Goal: Complete application form

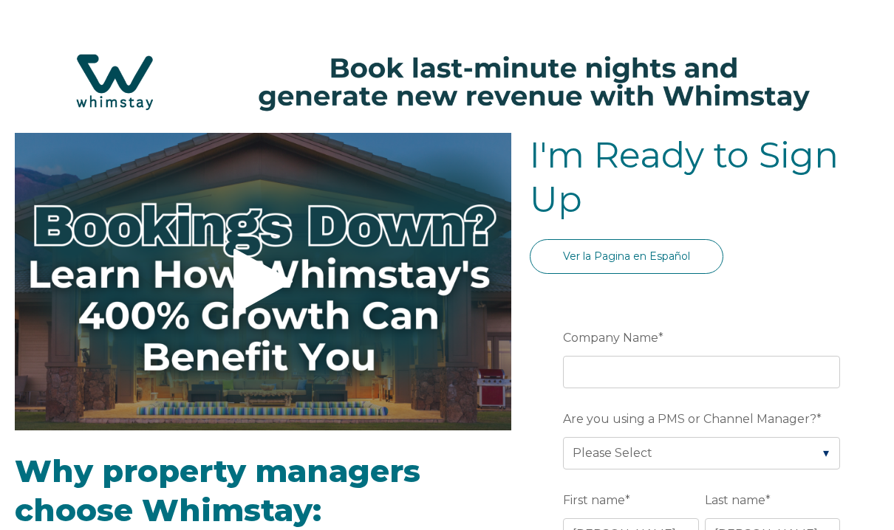
select select "US"
select select "Standard"
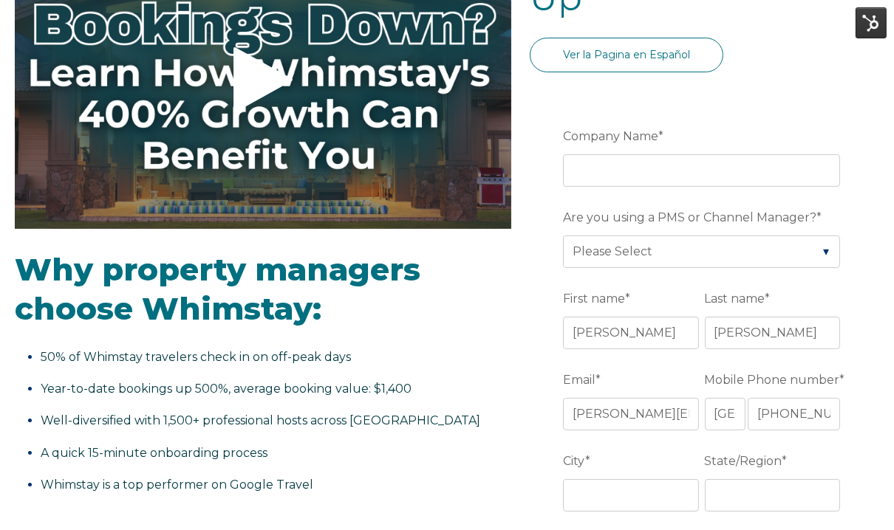
scroll to position [224, 0]
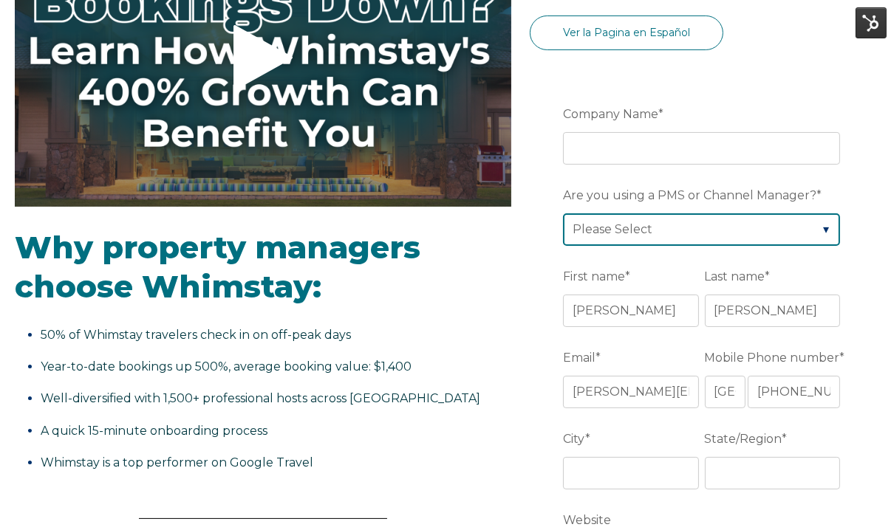
click at [697, 214] on select "Please Select Barefoot BookingPal Boost Brightside CiiRUS Escapia Guesty Hostaw…" at bounding box center [701, 230] width 277 height 33
select select "Lodgify"
click at [563, 214] on select "Please Select Barefoot BookingPal Boost Brightside CiiRUS Escapia Guesty Hostaw…" at bounding box center [701, 230] width 277 height 33
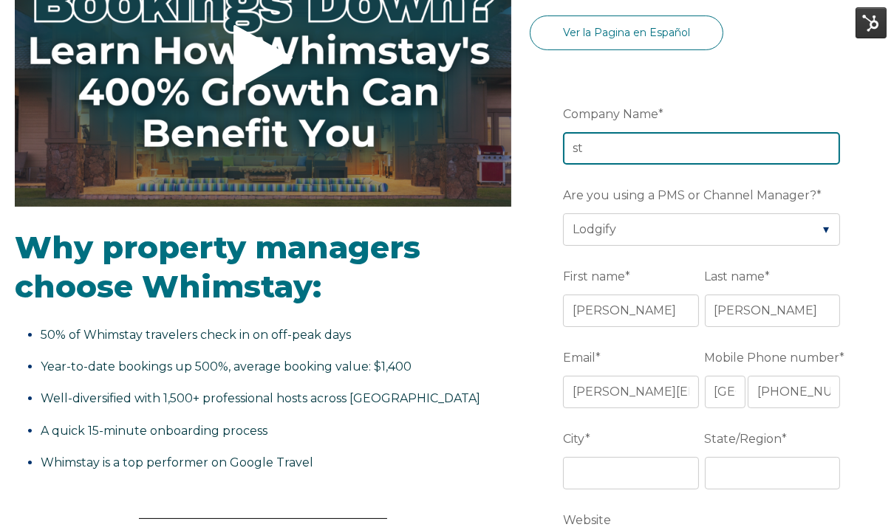
type input "s"
type input "Test Loom Test"
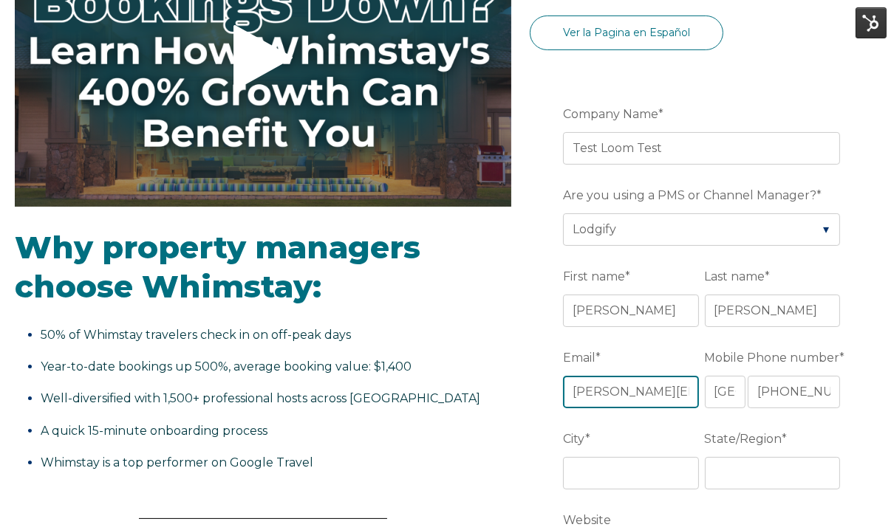
click at [625, 387] on input "[PERSON_NAME][EMAIL_ADDRESS][PERSON_NAME][DOMAIN_NAME]" at bounding box center [630, 392] width 135 height 33
type input "[EMAIL_ADDRESS][DOMAIN_NAME]"
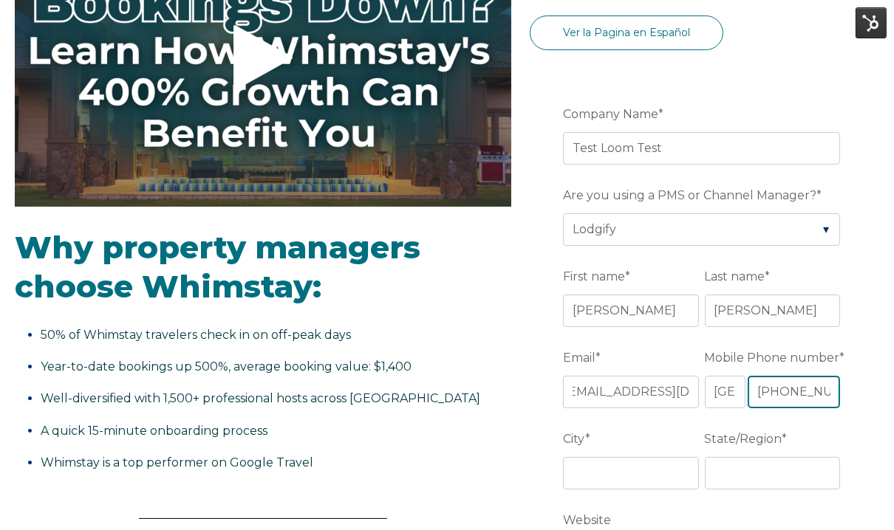
scroll to position [0, 0]
click at [793, 386] on input "[PHONE_NUMBER]" at bounding box center [794, 392] width 92 height 33
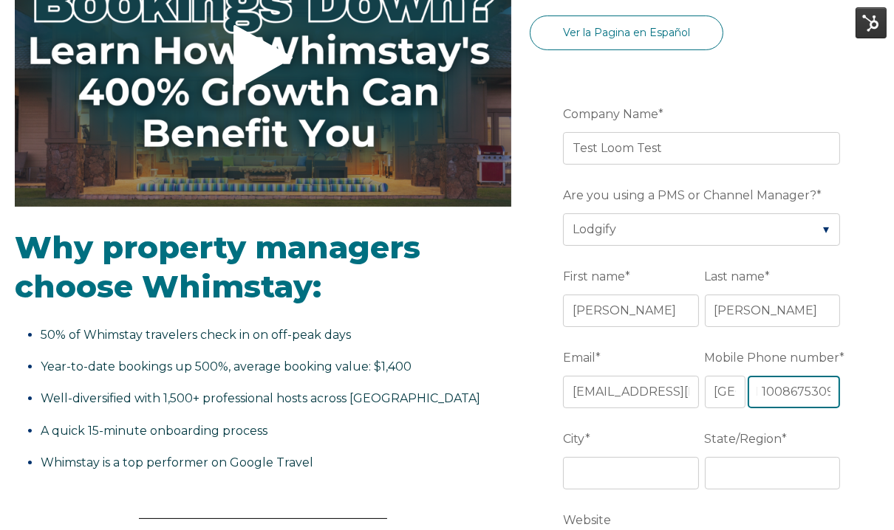
type input "+1 1008675309"
click at [627, 483] on input "City *" at bounding box center [630, 473] width 135 height 33
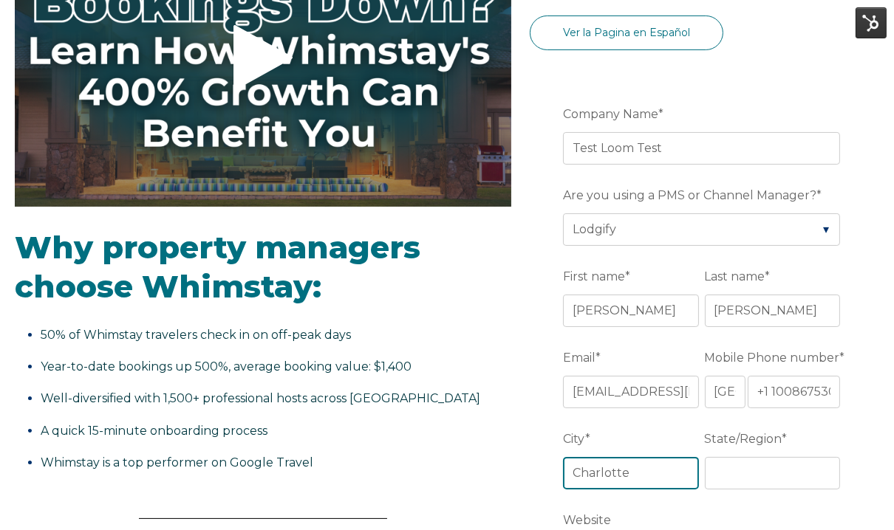
type input "Charlotte"
click at [737, 459] on input "State/Region *" at bounding box center [772, 473] width 135 height 33
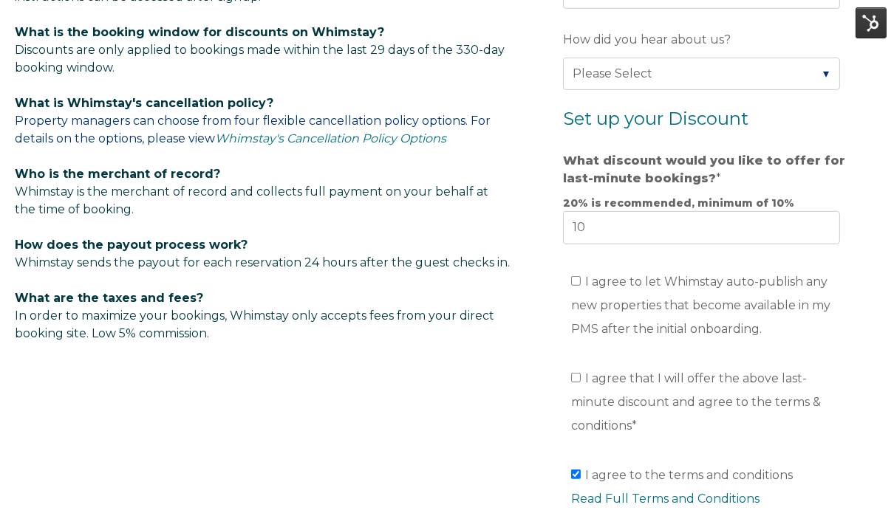
scroll to position [922, 0]
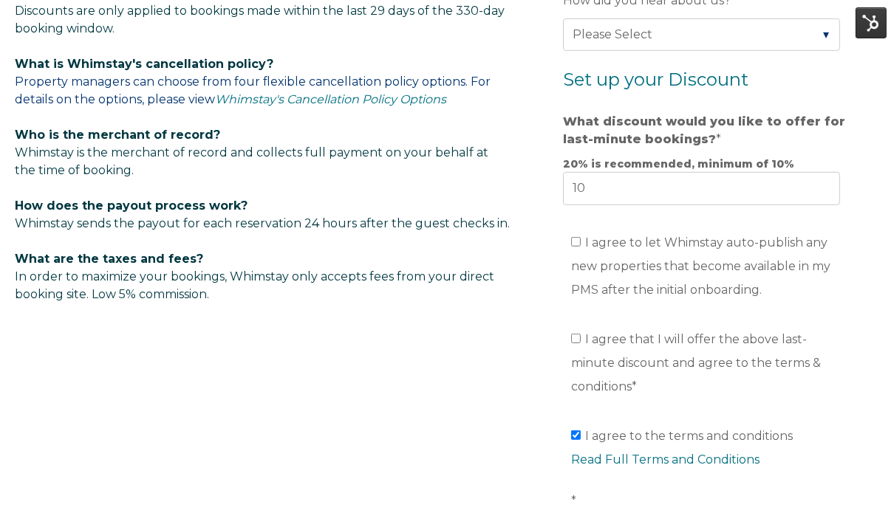
type input "NC"
click at [571, 237] on input "I agree to let Whimstay auto-publish any new properties that become available i…" at bounding box center [576, 242] width 10 height 10
checkbox input "true"
click at [575, 334] on input "I agree that I will offer the above last-minute discount and agree to the terms…" at bounding box center [576, 339] width 10 height 10
checkbox input "true"
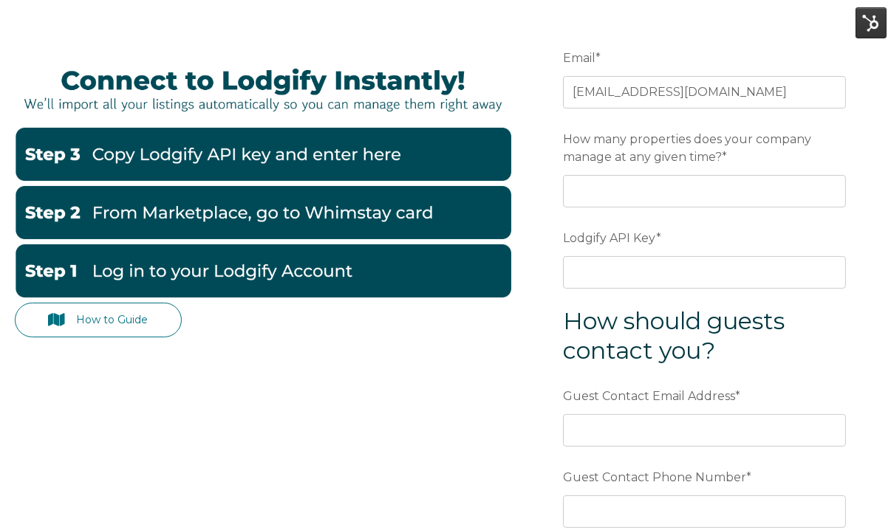
scroll to position [142, 0]
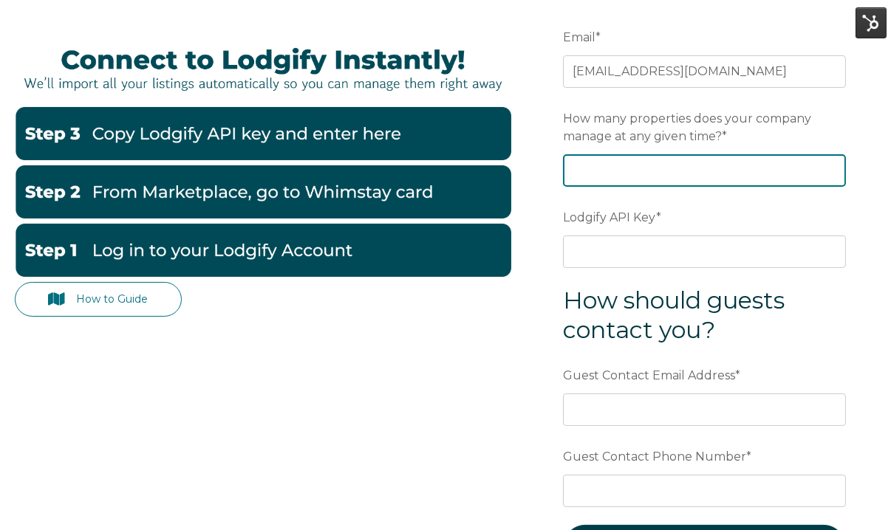
click at [708, 171] on input "How many properties does your company manage at any given time? *" at bounding box center [704, 170] width 283 height 33
type input "50"
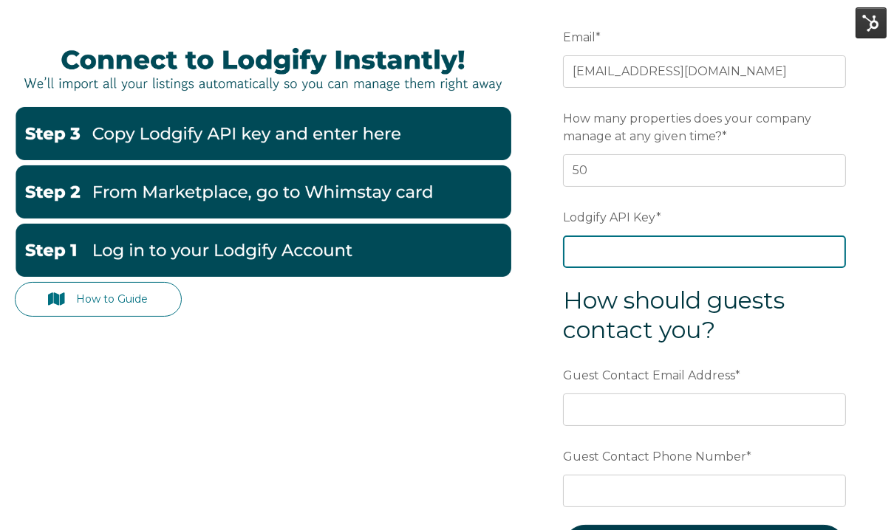
click at [677, 246] on input "Lodgify API Key *" at bounding box center [704, 252] width 283 height 33
type input "testtesttest"
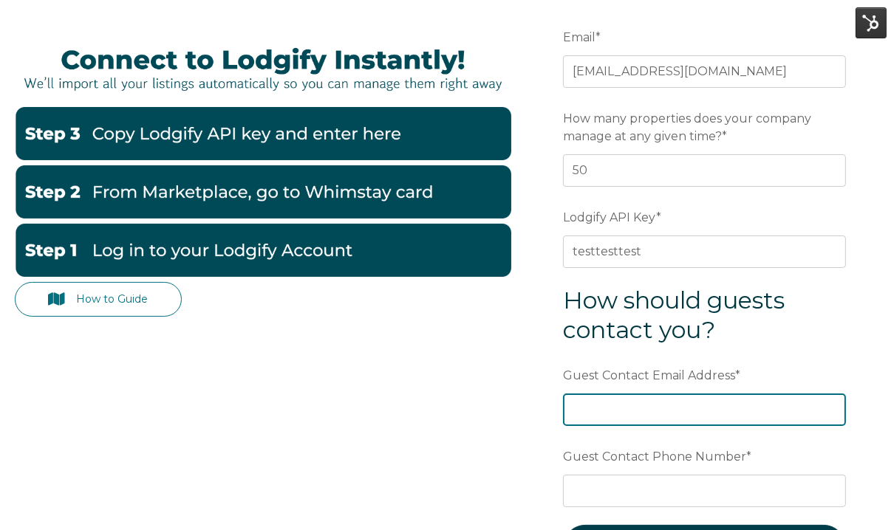
click at [656, 402] on input "Guest Contact Email Address *" at bounding box center [704, 410] width 283 height 33
type input "testtest@gmail.com"
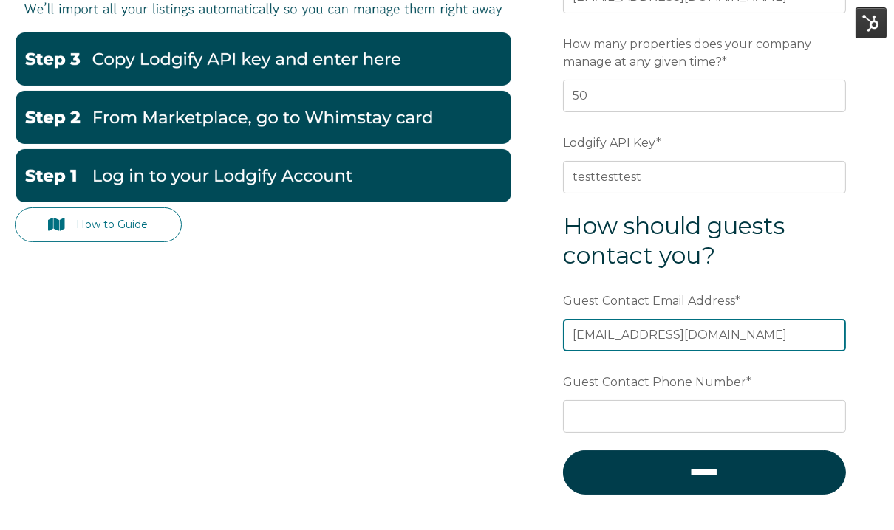
scroll to position [250, 0]
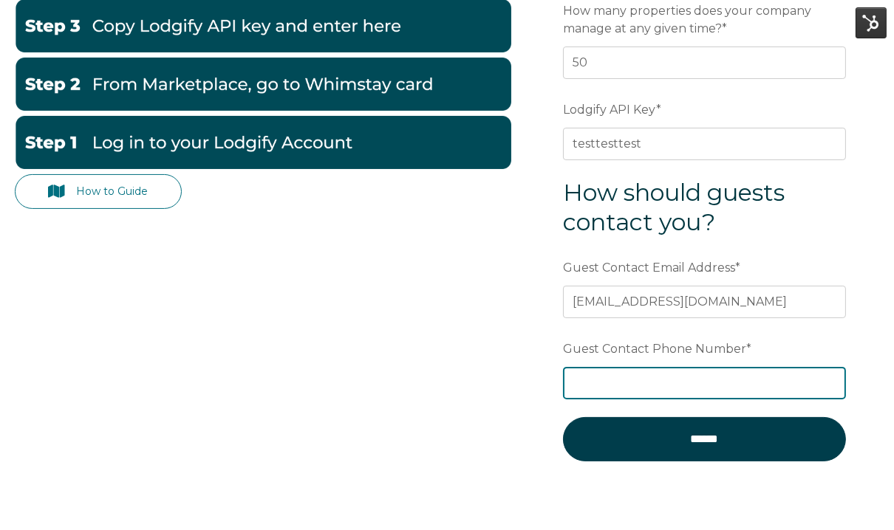
click at [729, 380] on input "Guest Contact Phone Number *" at bounding box center [704, 383] width 283 height 33
type input "+1 1008675309"
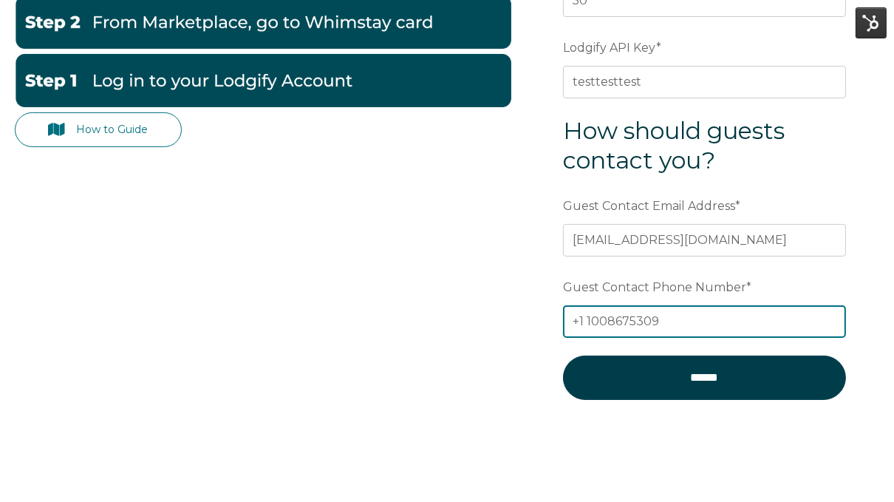
scroll to position [315, 0]
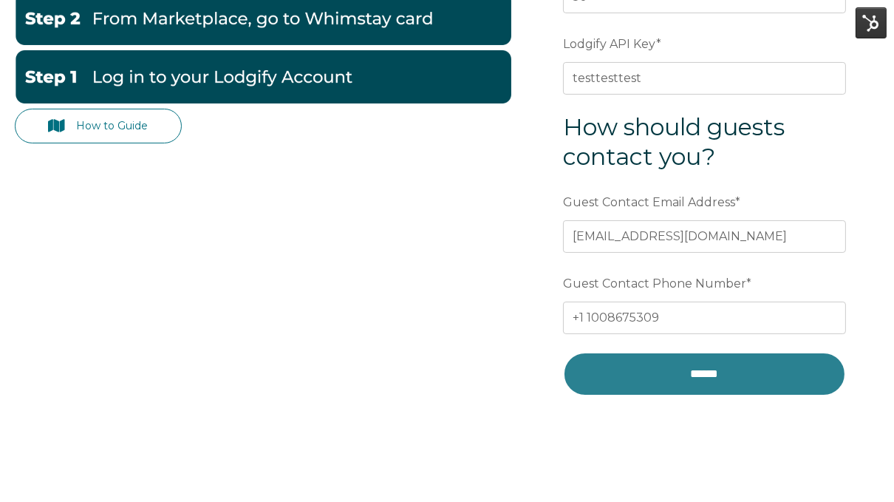
click at [717, 361] on input "******" at bounding box center [704, 374] width 283 height 44
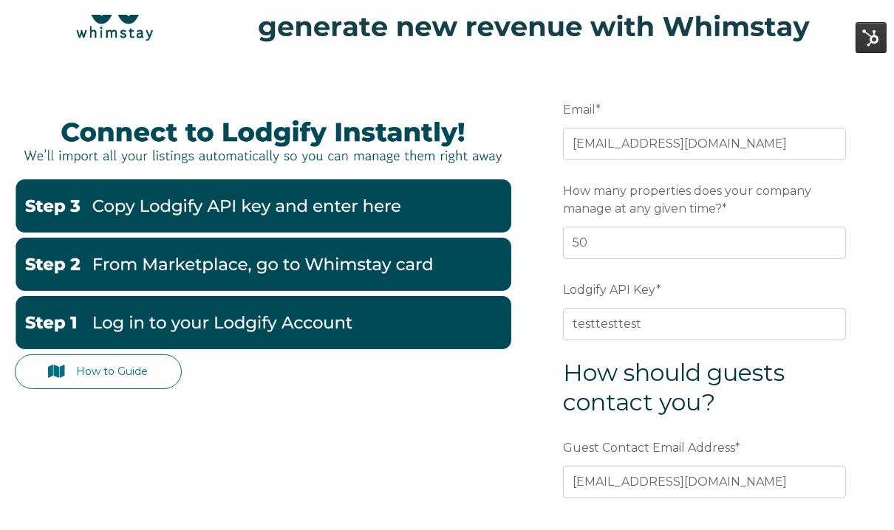
scroll to position [84, 0]
